Goal: Feedback & Contribution: Leave review/rating

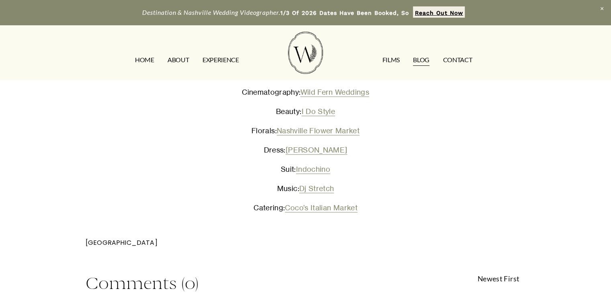
scroll to position [1259, 0]
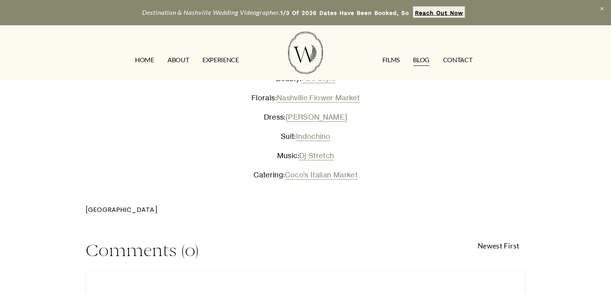
paste textarea "This wedding story is full of charm and personal touches. From the soft pastel …"
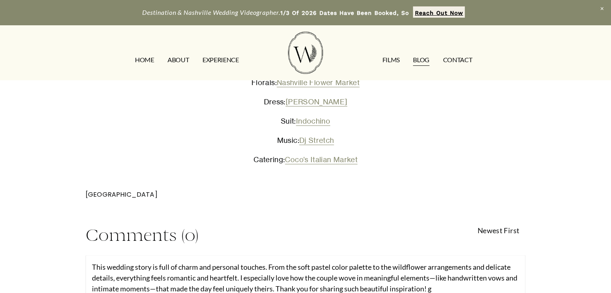
scroll to position [1274, 0]
type textarea "This wedding story is full of charm and personal touches. From the soft pastel …"
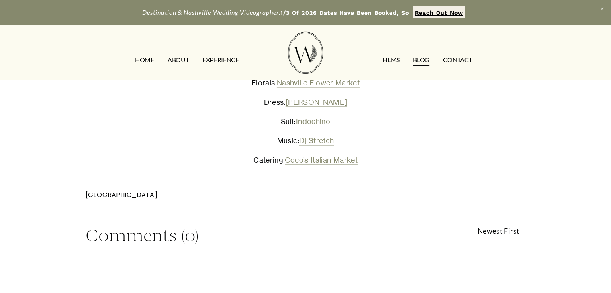
type textarea "This wedding story is full of charm and personal touches. From the soft pastel …"
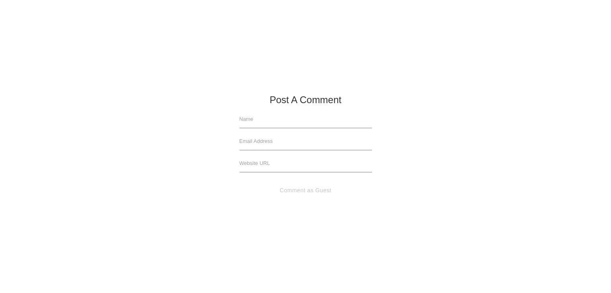
click at [280, 117] on input "text" at bounding box center [306, 120] width 133 height 18
type input "[DOMAIN_NAME]"
click at [269, 143] on input "text" at bounding box center [306, 142] width 133 height 18
type input "[EMAIL_ADDRESS][DOMAIN_NAME]"
click at [266, 164] on input "text" at bounding box center [306, 164] width 133 height 18
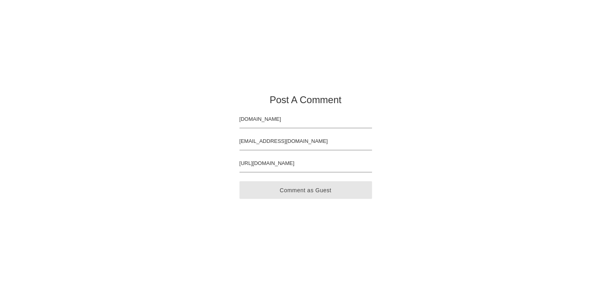
type input "[URL][DOMAIN_NAME]"
click at [321, 194] on button "Comment as Guest" at bounding box center [306, 191] width 133 height 18
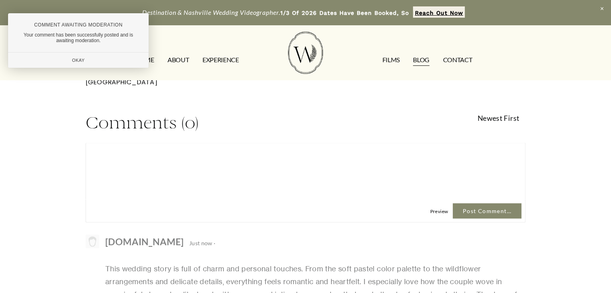
scroll to position [1387, 0]
click at [81, 59] on div "Okay" at bounding box center [78, 60] width 141 height 15
